Goal: Check status: Check status

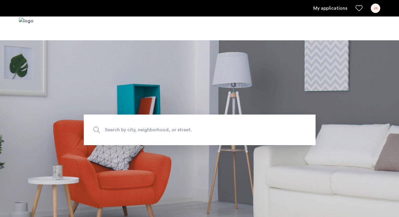
click at [353, 10] on ul "My applications JS" at bounding box center [200, 8] width 362 height 9
click at [375, 5] on div "JS" at bounding box center [375, 8] width 9 height 9
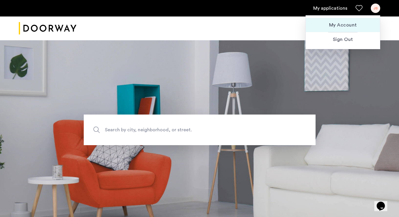
click at [341, 27] on span "My Account" at bounding box center [343, 24] width 65 height 7
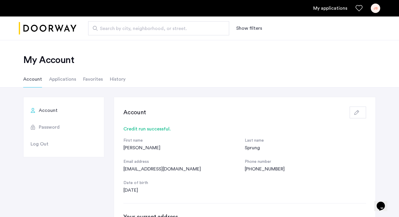
click at [64, 80] on li "Applications" at bounding box center [62, 79] width 27 height 16
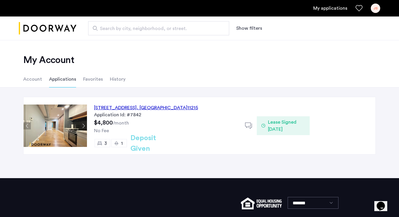
click at [151, 145] on h2 "Deposit Given" at bounding box center [154, 143] width 47 height 21
click at [150, 108] on div "578 Union Street, Unit 4B, Brooklyn , NY 11215" at bounding box center [146, 107] width 104 height 7
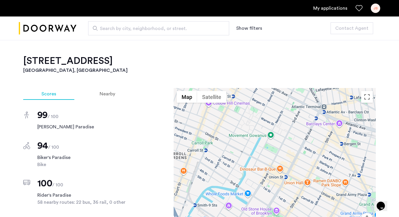
scroll to position [555, 0]
